Goal: Check status: Check status

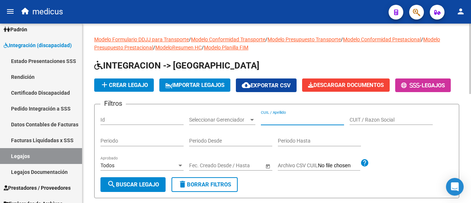
click at [289, 123] on input "CUIL / Apellido" at bounding box center [302, 120] width 83 height 6
paste input "20502336445"
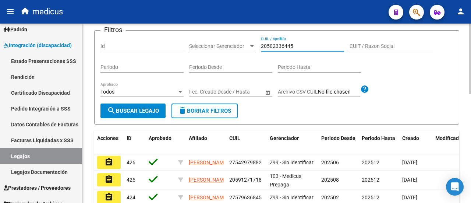
type input "20502336445"
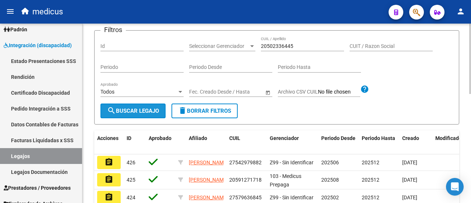
click at [137, 114] on span "search Buscar Legajo" at bounding box center [133, 110] width 52 height 7
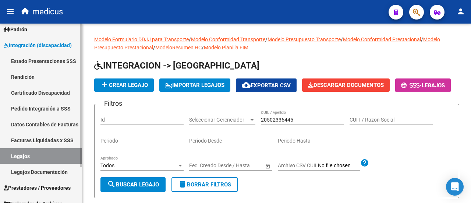
scroll to position [45, 0]
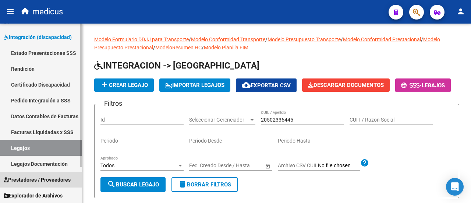
click at [59, 180] on span "Prestadores / Proveedores" at bounding box center [37, 179] width 67 height 8
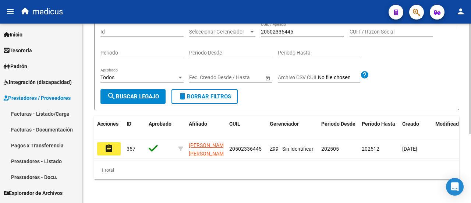
scroll to position [75, 0]
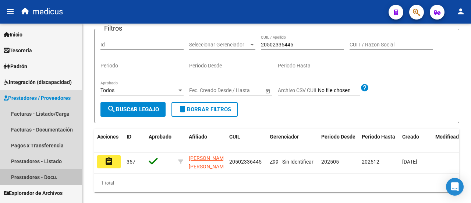
click at [40, 177] on link "Prestadores - Docu." at bounding box center [41, 177] width 82 height 16
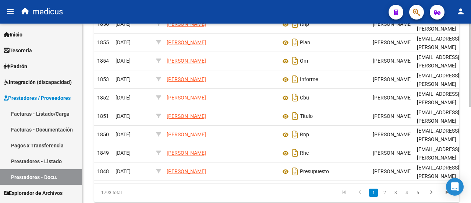
scroll to position [207, 0]
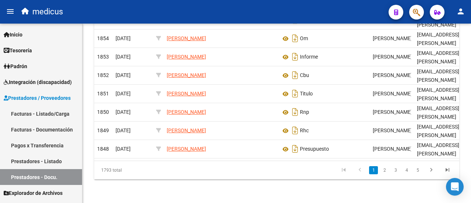
click at [32, 79] on span "Integración (discapacidad)" at bounding box center [38, 82] width 68 height 8
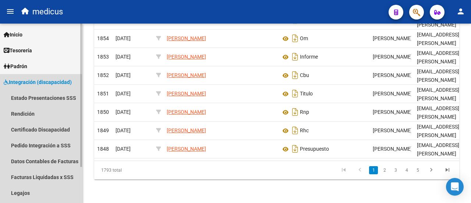
click at [54, 80] on span "Integración (discapacidad)" at bounding box center [38, 82] width 68 height 8
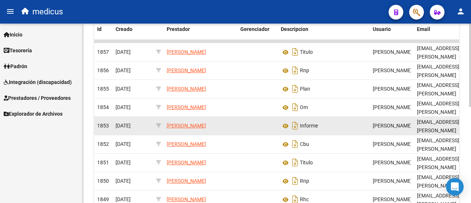
scroll to position [0, 0]
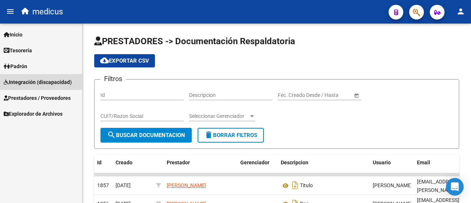
click at [38, 78] on span "Integración (discapacidad)" at bounding box center [38, 82] width 68 height 8
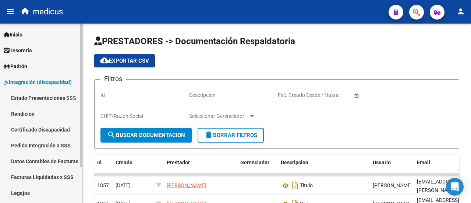
click at [22, 192] on link "Legajos" at bounding box center [41, 193] width 82 height 16
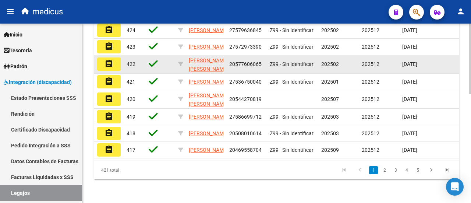
scroll to position [277, 0]
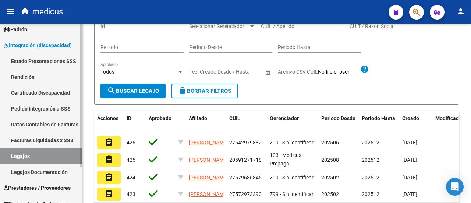
scroll to position [45, 0]
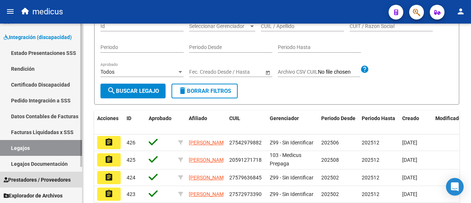
click at [39, 181] on span "Prestadores / Proveedores" at bounding box center [37, 179] width 67 height 8
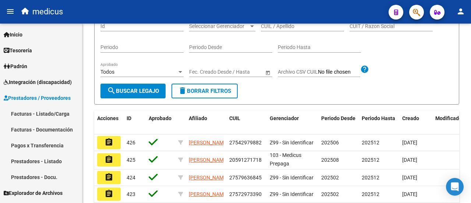
scroll to position [0, 0]
click at [49, 161] on link "Prestadores - Listado" at bounding box center [41, 161] width 82 height 16
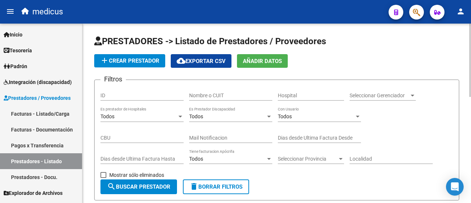
click at [233, 96] on input "Nombre o CUIT" at bounding box center [230, 95] width 83 height 6
paste input "20393740826"
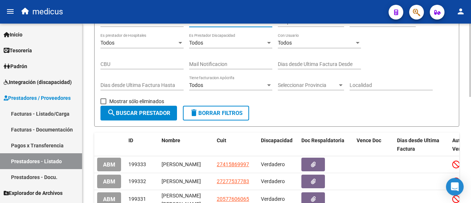
type input "20393740826"
click at [132, 114] on span "search Buscar Prestador" at bounding box center [138, 113] width 63 height 7
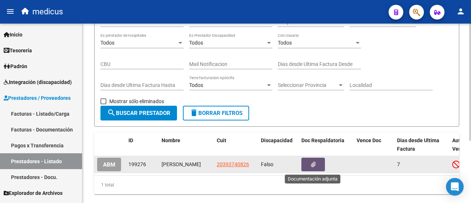
click at [318, 164] on button "button" at bounding box center [313, 164] width 24 height 14
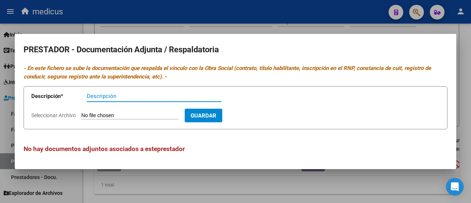
click at [253, 28] on div at bounding box center [235, 101] width 471 height 203
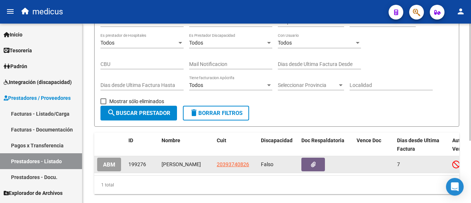
click at [107, 168] on button "ABM" at bounding box center [109, 164] width 24 height 14
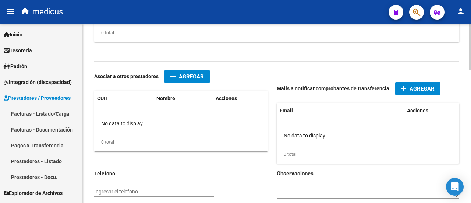
scroll to position [510, 0]
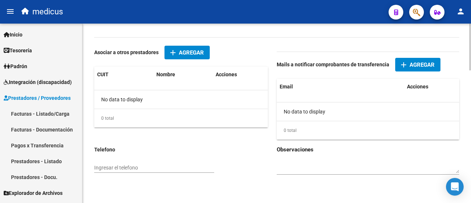
click at [32, 94] on span "Prestadores / Proveedores" at bounding box center [37, 98] width 67 height 8
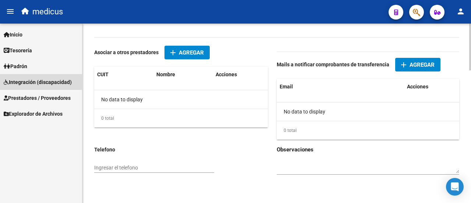
click at [32, 79] on span "Integración (discapacidad)" at bounding box center [38, 82] width 68 height 8
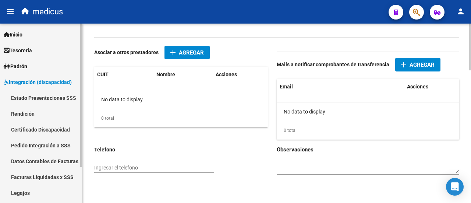
click at [29, 192] on link "Legajos" at bounding box center [41, 193] width 82 height 16
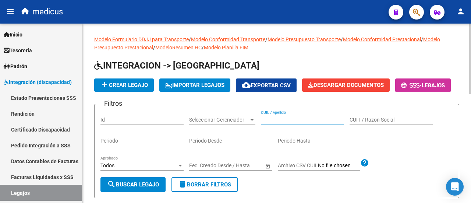
click at [280, 123] on input "CUIL / Apellido" at bounding box center [302, 120] width 83 height 6
paste input "27488706522"
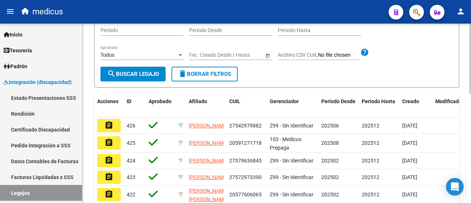
type input "27488706522"
click at [151, 77] on span "search Buscar Legajo" at bounding box center [133, 74] width 52 height 7
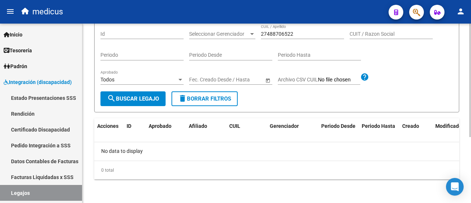
click at [151, 93] on button "search Buscar Legajo" at bounding box center [132, 98] width 65 height 15
click at [151, 85] on div "Todos Aprobado" at bounding box center [141, 77] width 83 height 15
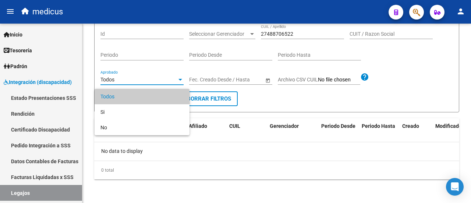
click at [304, 103] on div at bounding box center [235, 101] width 471 height 203
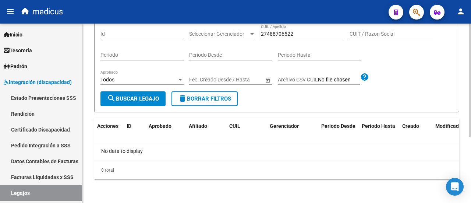
click at [154, 106] on button "search Buscar Legajo" at bounding box center [132, 98] width 65 height 15
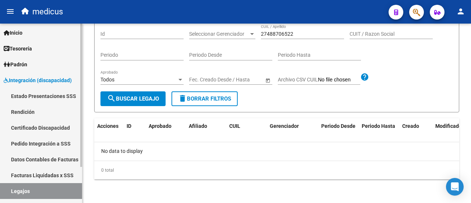
scroll to position [0, 0]
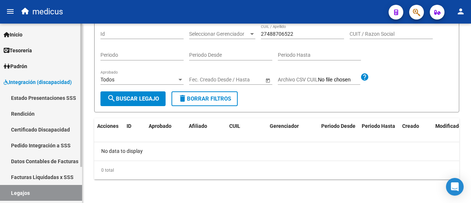
click at [43, 75] on link "Integración (discapacidad)" at bounding box center [41, 82] width 82 height 16
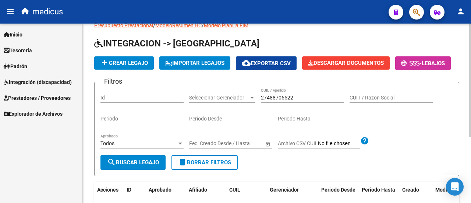
scroll to position [37, 0]
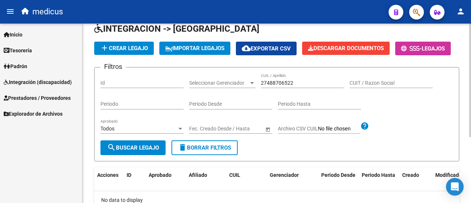
click at [219, 151] on span "delete Borrar Filtros" at bounding box center [204, 147] width 53 height 7
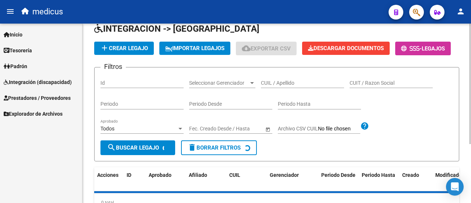
click at [303, 86] on input "CUIL / Apellido" at bounding box center [302, 83] width 83 height 6
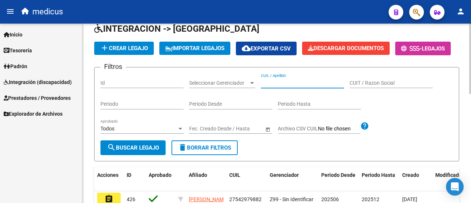
paste input "27488706522"
type input "27488706522"
click at [132, 155] on button "search Buscar Legajo" at bounding box center [132, 147] width 65 height 15
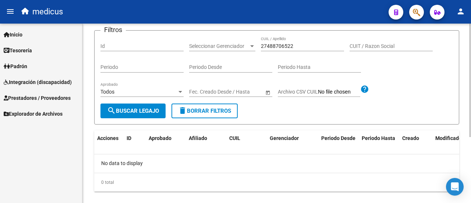
scroll to position [104, 0]
